Goal: Find specific page/section: Find specific page/section

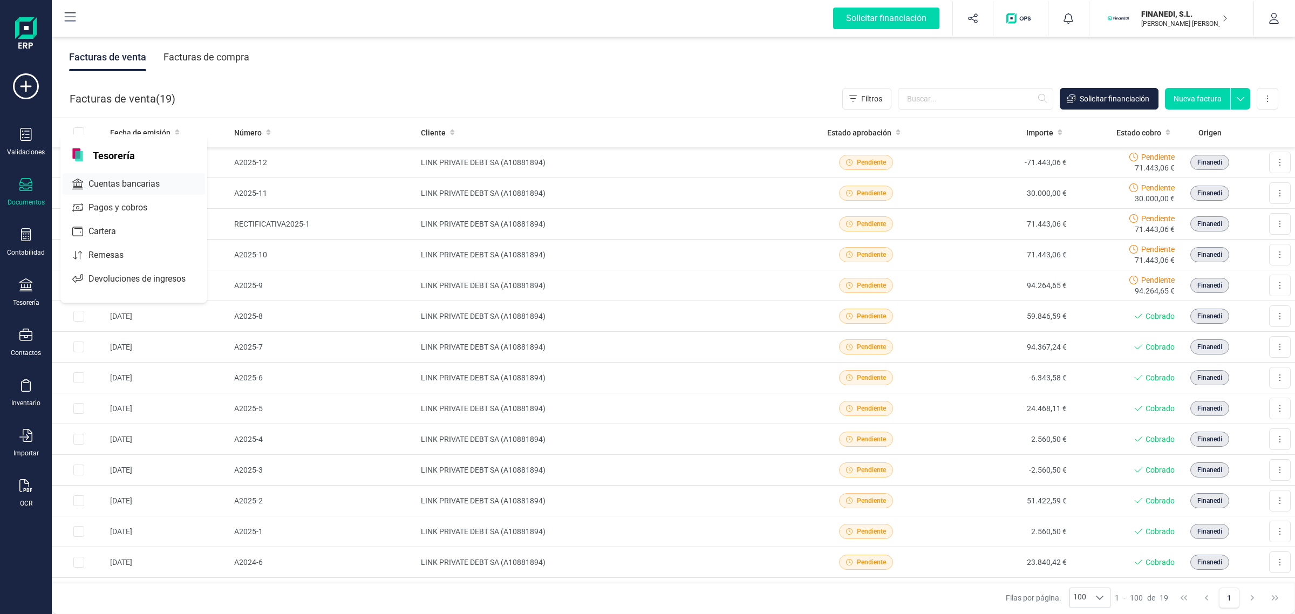
click at [120, 183] on span "Cuentas bancarias" at bounding box center [131, 184] width 95 height 13
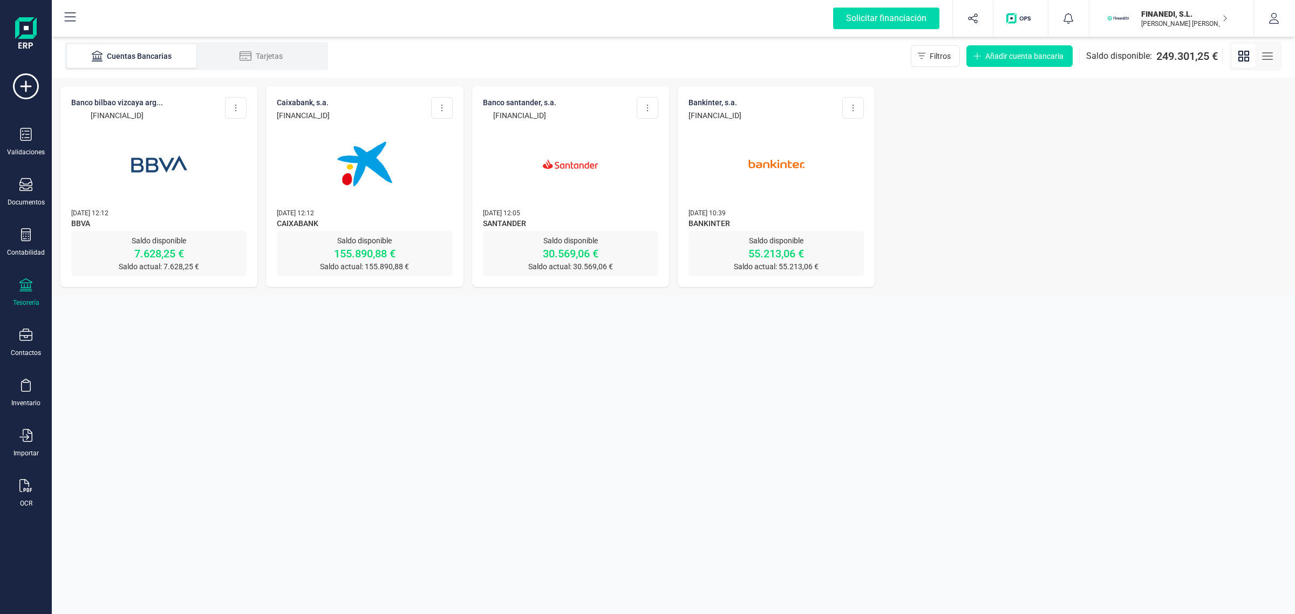
click at [1153, 25] on p "[PERSON_NAME] [PERSON_NAME]" at bounding box center [1184, 23] width 86 height 9
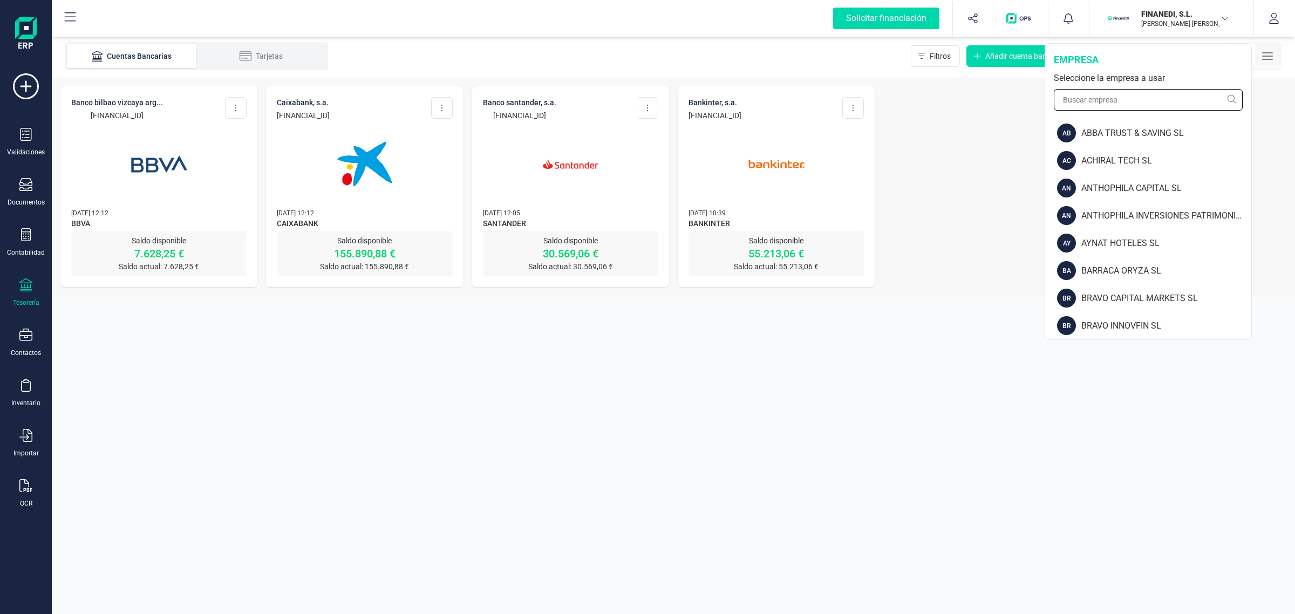
click at [1099, 91] on input "text" at bounding box center [1148, 100] width 189 height 22
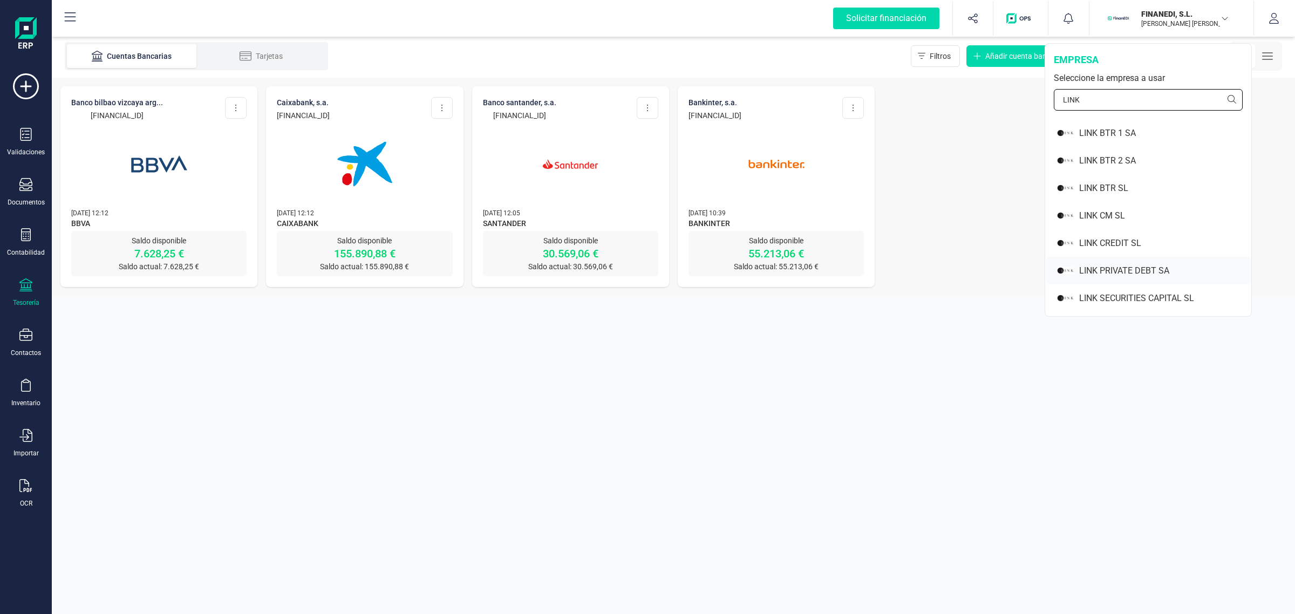
type input "LINK"
click at [1132, 265] on div "LINK PRIVATE DEBT SA" at bounding box center [1165, 270] width 172 height 13
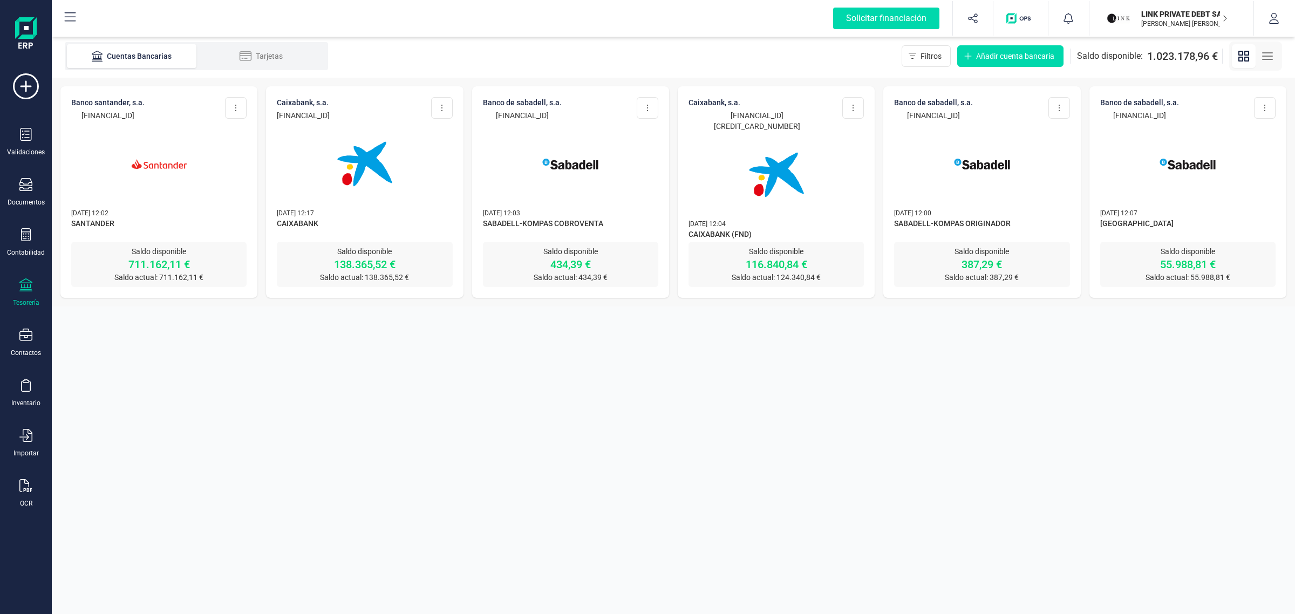
click at [139, 158] on img at bounding box center [159, 164] width 91 height 91
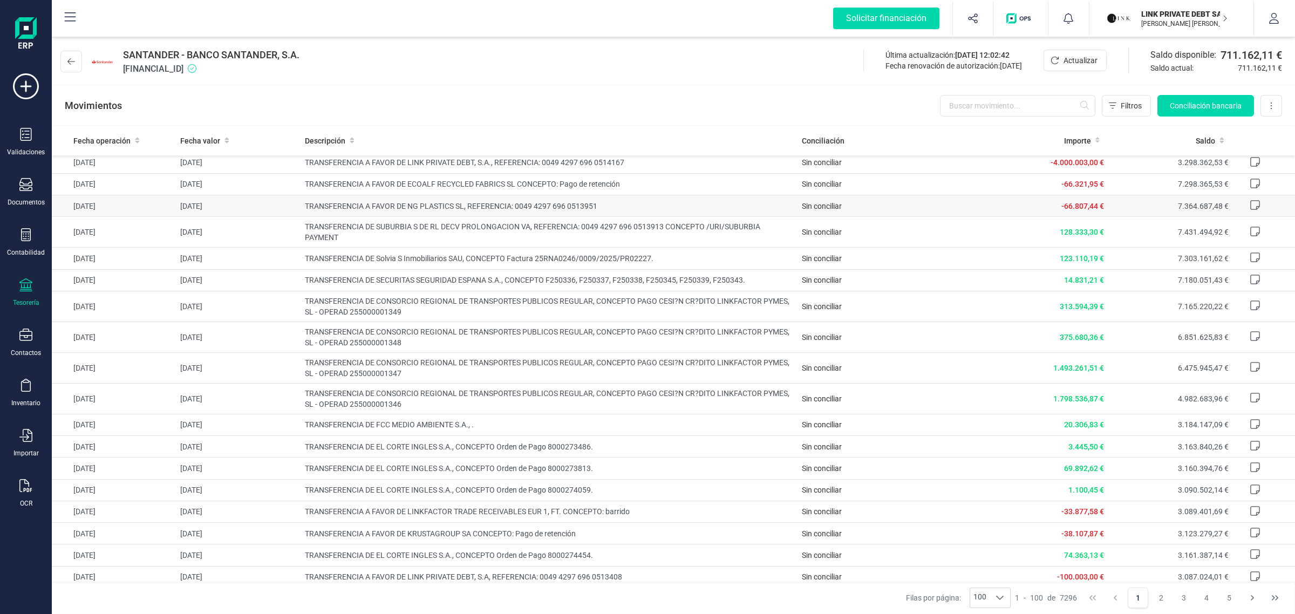
scroll to position [607, 0]
